Goal: Transaction & Acquisition: Obtain resource

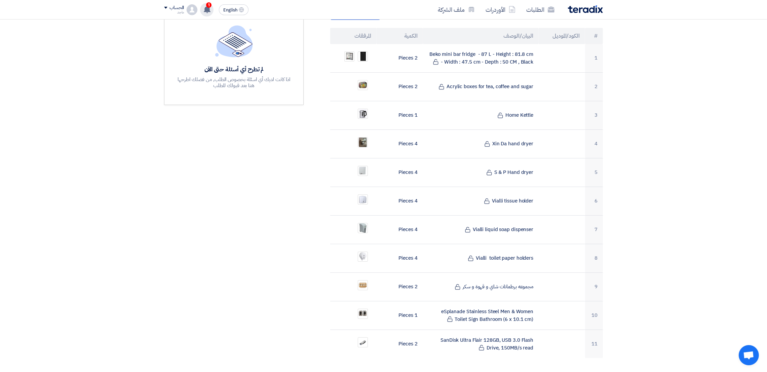
click at [208, 16] on div "1 تم نشر طلب عروض أسعار جديد - شاهد التفاصيل 39 minutes ago تعديل جديد خاص بطلب…" at bounding box center [206, 9] width 13 height 13
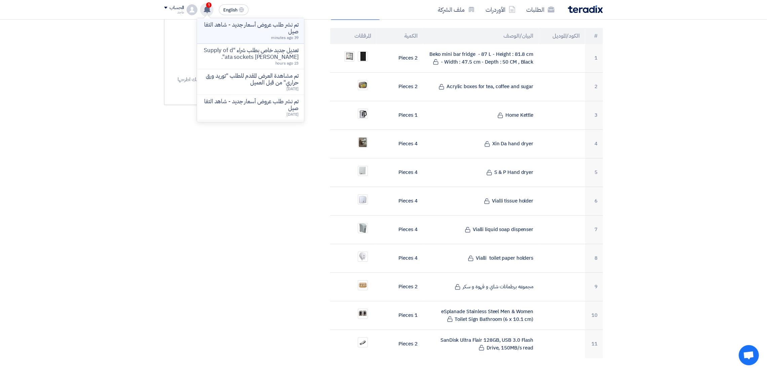
click at [222, 18] on li "تم نشر طلب عروض أسعار جديد - شاهد التفاصيل 39 minutes ago" at bounding box center [250, 31] width 107 height 26
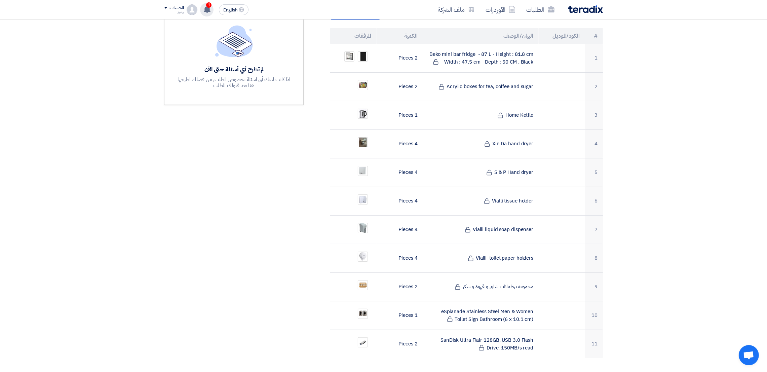
click at [222, 18] on div "الطلبات الأوردرات ملف الشركة English EN 1 تم نشر طلب عروض أسعار جديد - شاهد الت…" at bounding box center [383, 9] width 449 height 19
click at [206, 15] on div "1 تم نشر طلب عروض أسعار جديد - شاهد التفاصيل 39 minutes ago تعديل جديد خاص بطلب…" at bounding box center [206, 9] width 13 height 13
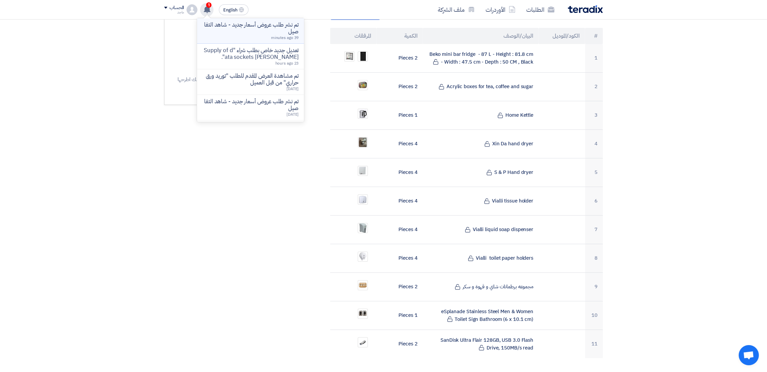
click at [237, 25] on p "تم نشر طلب عروض أسعار جديد - شاهد التفاصيل" at bounding box center [250, 28] width 96 height 13
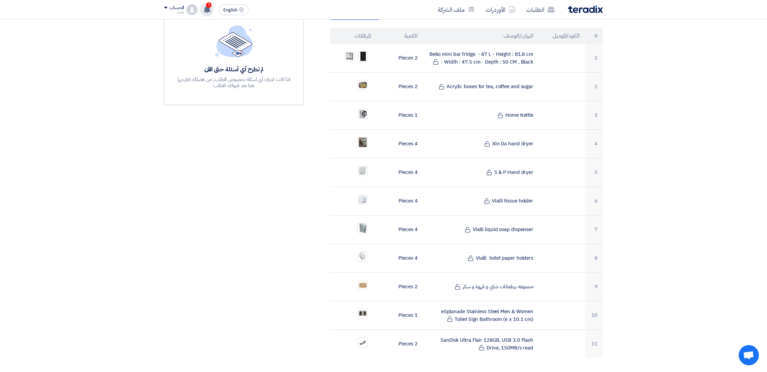
click at [237, 25] on div "لم تطرح أي أسئلة حتى الآن اذا كانت لديك أي اسئلة بخصوص الطلب, من فضلك اطرحها هن…" at bounding box center [233, 57] width 139 height 96
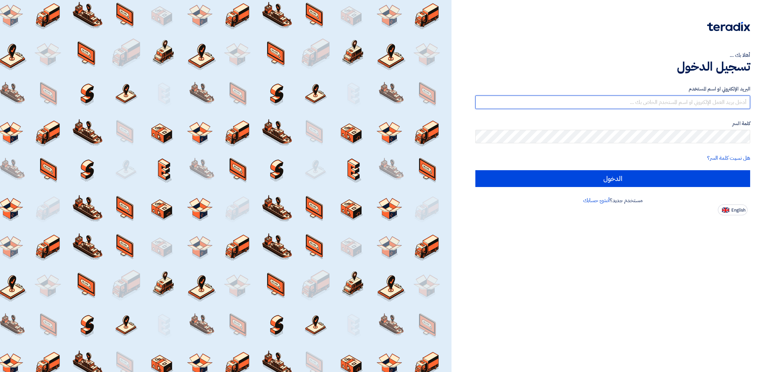
type input "italyaco2030@gmail.com"
click at [279, 203] on div at bounding box center [226, 186] width 452 height 372
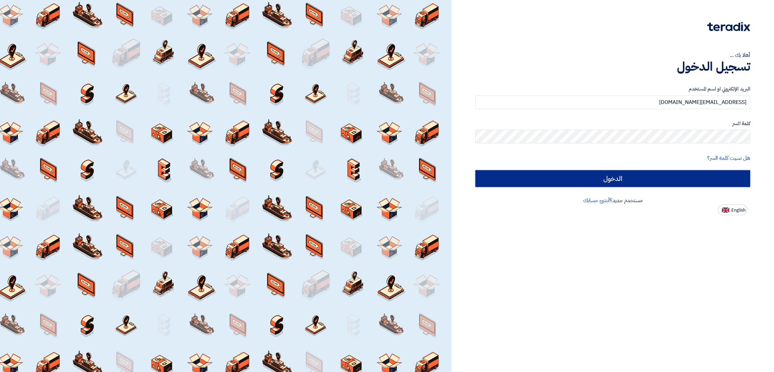
click at [513, 173] on input "الدخول" at bounding box center [613, 178] width 275 height 17
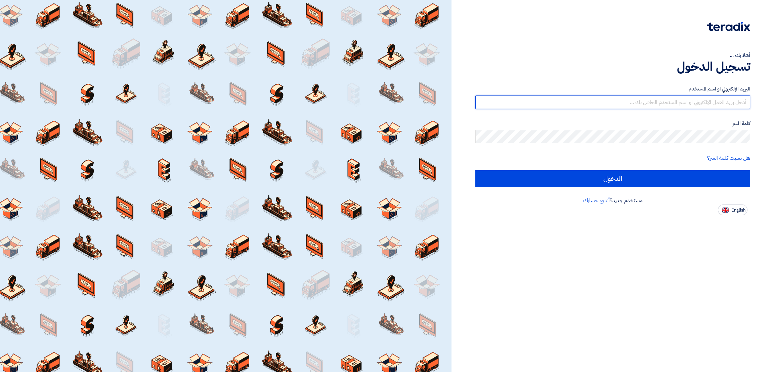
type input "[EMAIL_ADDRESS][DOMAIN_NAME]"
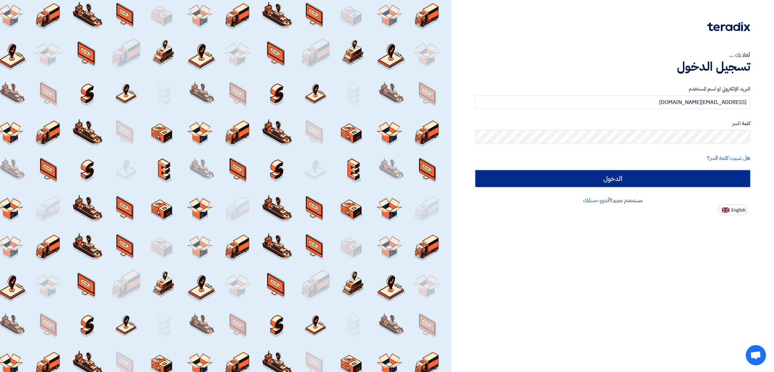
click at [602, 177] on input "الدخول" at bounding box center [613, 178] width 275 height 17
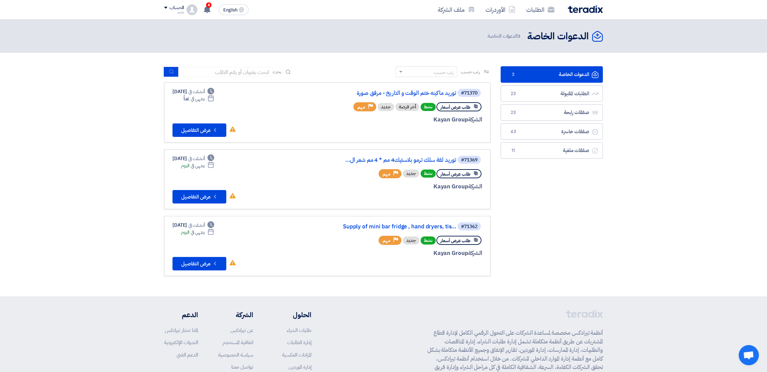
drag, startPoint x: 313, startPoint y: 29, endPoint x: 369, endPoint y: 34, distance: 56.1
click at [369, 34] on header "الدعوات الخاصة الدعوات الخاصة 3 الدعوات الخاصة" at bounding box center [383, 35] width 767 height 33
click at [475, 103] on div "طلب عرض أسعار" at bounding box center [458, 106] width 45 height 9
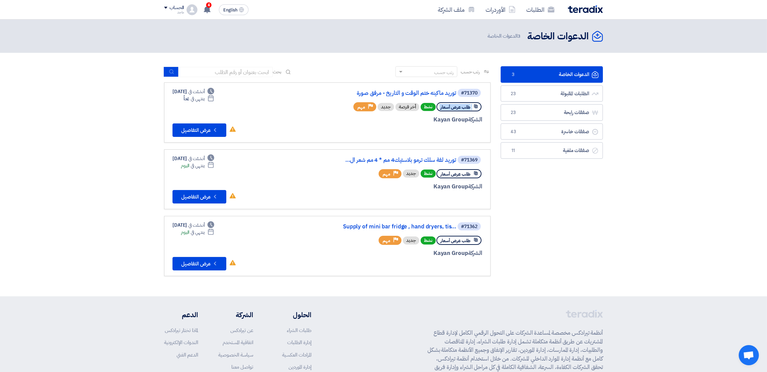
click at [475, 103] on div "طلب عرض أسعار" at bounding box center [458, 106] width 45 height 9
click at [207, 6] on span "4" at bounding box center [208, 4] width 5 height 5
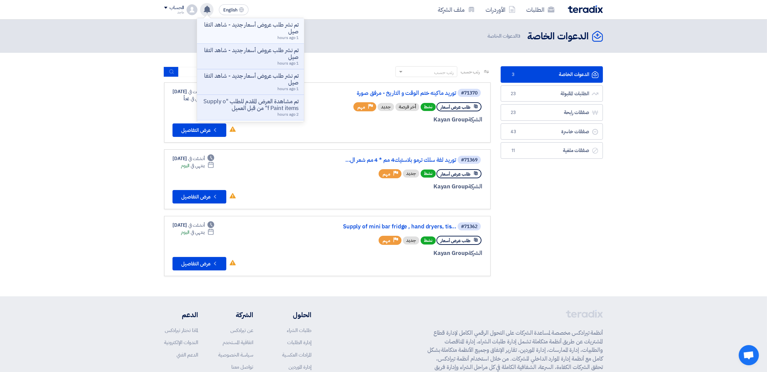
click at [258, 25] on p "تم نشر طلب عروض أسعار جديد - شاهد التفاصيل" at bounding box center [250, 28] width 96 height 13
click at [258, 25] on header "الدعوات الخاصة الدعوات الخاصة 3 الدعوات الخاصة" at bounding box center [383, 35] width 767 height 33
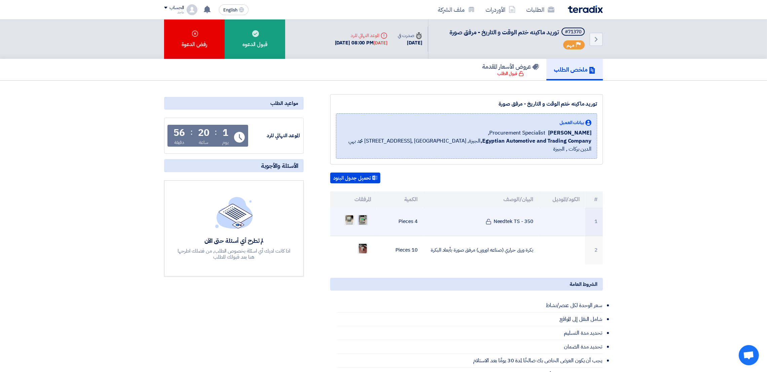
click at [364, 214] on img at bounding box center [362, 220] width 9 height 12
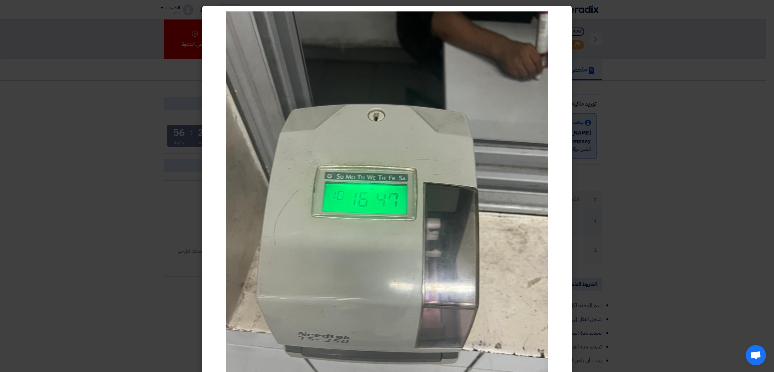
click at [364, 209] on img at bounding box center [387, 226] width 323 height 430
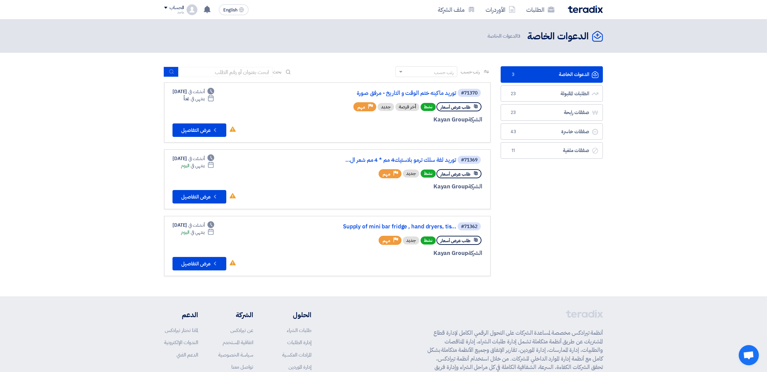
click at [455, 174] on span "طلب عرض أسعار" at bounding box center [455, 174] width 30 height 6
click at [455, 175] on span "طلب عرض أسعار" at bounding box center [455, 174] width 30 height 6
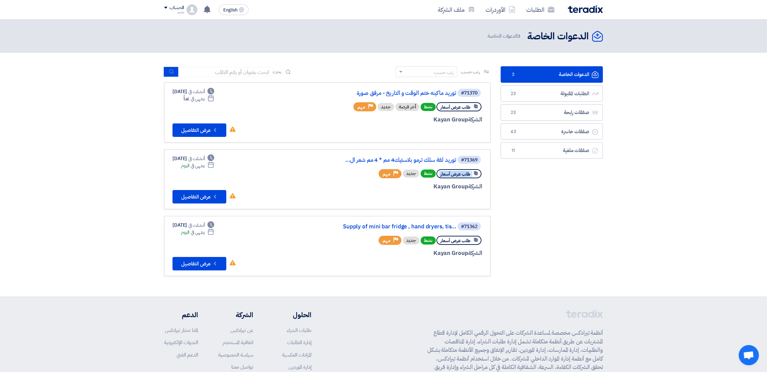
click at [455, 175] on span "طلب عرض أسعار" at bounding box center [455, 174] width 30 height 6
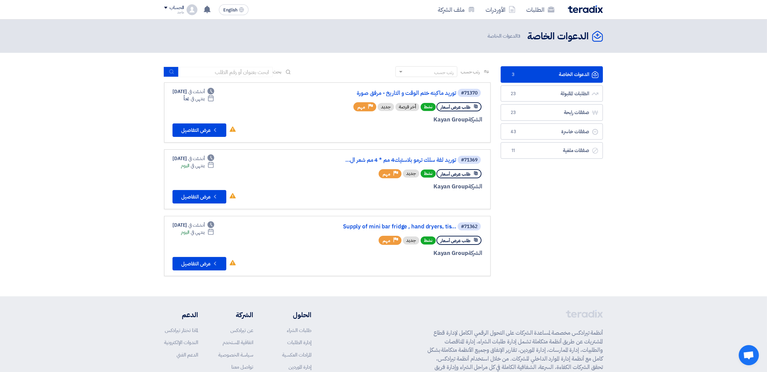
click at [441, 246] on div "#71362 Supply of mini bar fridge , hand dryers, tis... طلب عرض أسعار نشط جديد P…" at bounding box center [401, 245] width 162 height 49
click at [441, 249] on div "الشركة Kayan Group" at bounding box center [401, 253] width 162 height 9
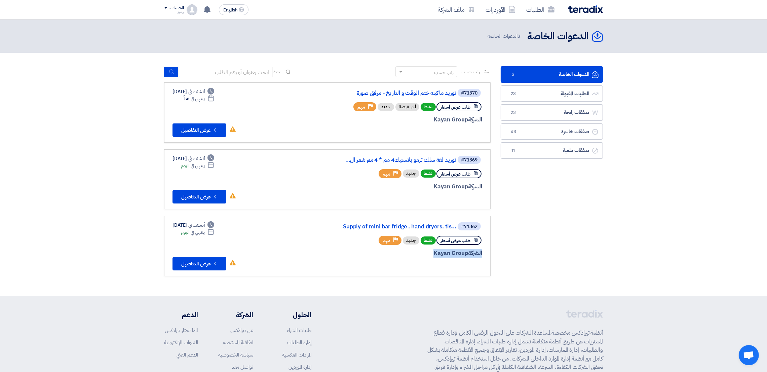
click at [441, 249] on div "الشركة Kayan Group" at bounding box center [401, 253] width 162 height 9
